Goal: Complete application form: Complete application form

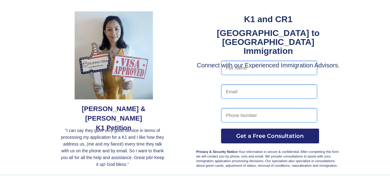
scroll to position [31, 0]
click at [233, 68] on input "text" at bounding box center [269, 68] width 96 height 14
type input "Ramon B Guerrero"
type input "gtoysandcollectibles@gmail.com"
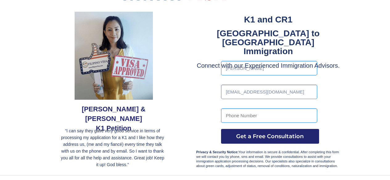
type input "9258138905"
click at [286, 136] on span "Get a Free Consultation" at bounding box center [270, 136] width 98 height 7
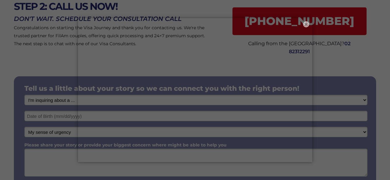
scroll to position [62, 0]
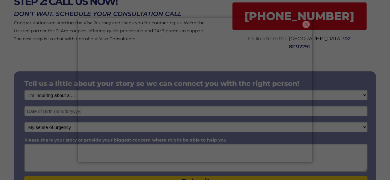
click at [305, 25] on button "×" at bounding box center [305, 24] width 7 height 7
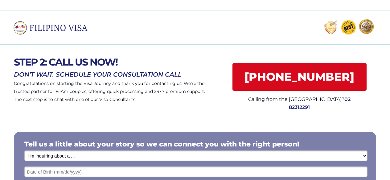
scroll to position [0, 0]
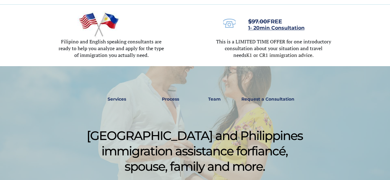
scroll to position [216, 0]
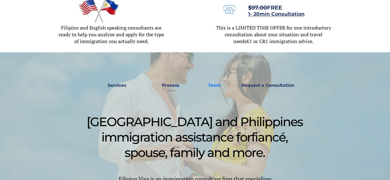
click at [214, 83] on strong "Team" at bounding box center [214, 86] width 13 height 6
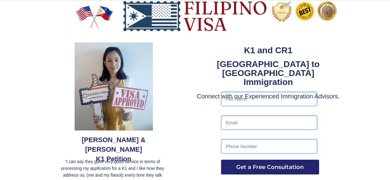
scroll to position [216, 0]
